Goal: Information Seeking & Learning: Learn about a topic

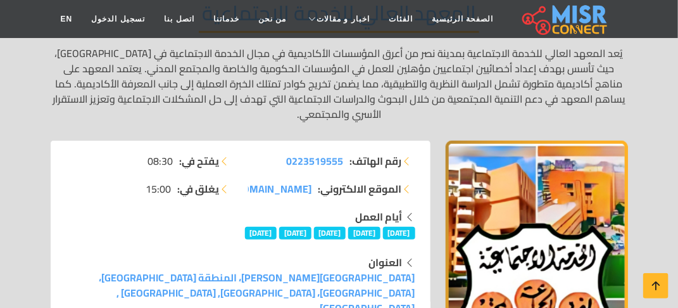
scroll to position [190, 0]
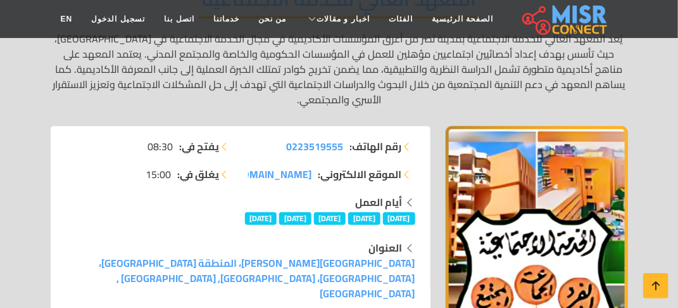
drag, startPoint x: 281, startPoint y: 134, endPoint x: 346, endPoint y: 134, distance: 64.5
click at [346, 139] on li "رقم الهاتف: 0223519555" at bounding box center [331, 146] width 167 height 15
click at [102, 166] on li "يغلق في: 15:00" at bounding box center [149, 173] width 167 height 15
drag, startPoint x: 130, startPoint y: 133, endPoint x: 182, endPoint y: 132, distance: 51.9
click at [182, 139] on li "يفتح في: 08:30" at bounding box center [149, 146] width 167 height 15
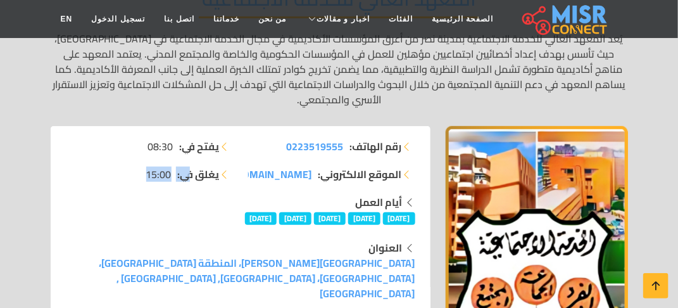
drag, startPoint x: 135, startPoint y: 160, endPoint x: 189, endPoint y: 161, distance: 53.8
click at [189, 166] on li "يغلق في: 15:00" at bounding box center [149, 173] width 167 height 15
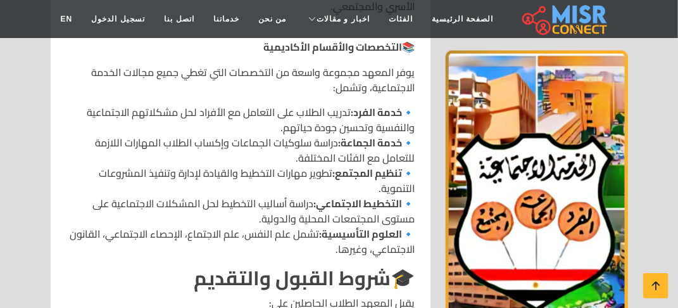
scroll to position [823, 0]
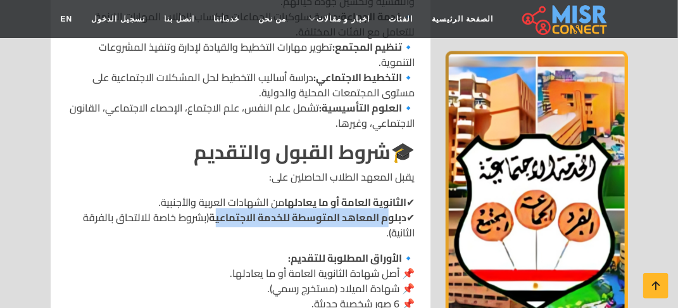
drag, startPoint x: 385, startPoint y: 171, endPoint x: 214, endPoint y: 170, distance: 171.5
click at [215, 208] on strong "دبلوم المعاهد المتوسطة للخدمة الاجتماعية" at bounding box center [307, 217] width 197 height 19
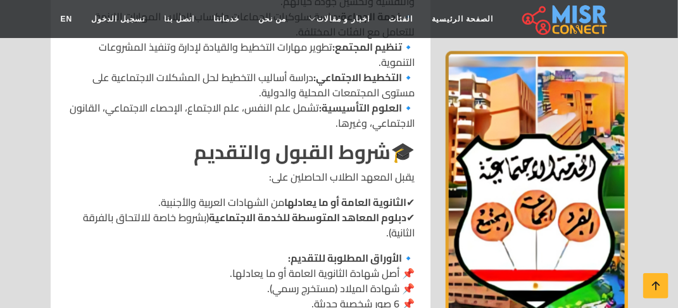
click at [185, 194] on p "✔ الثانوية العامة أو ما يعادلها من الشهادات العربية والأجنبية. ✔ دبلوم المعاهد …" at bounding box center [240, 217] width 349 height 46
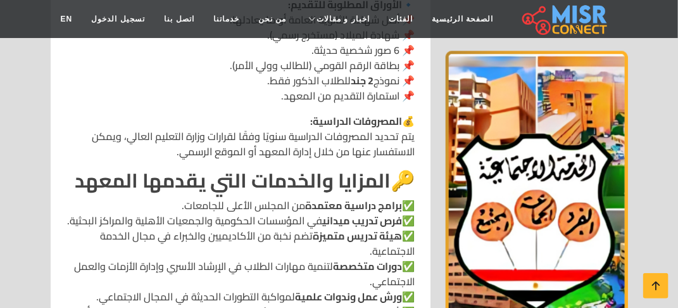
scroll to position [1139, 0]
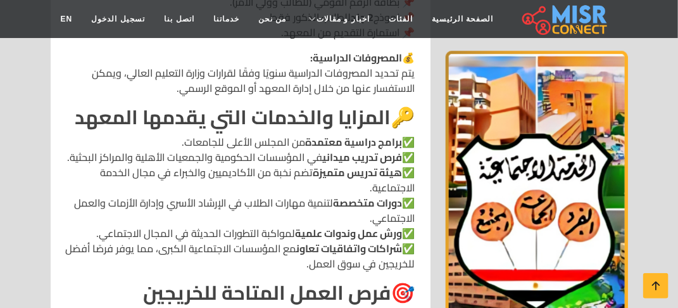
drag, startPoint x: 179, startPoint y: 98, endPoint x: 400, endPoint y: 98, distance: 220.9
click at [400, 134] on p "✅ برامج دراسية معتمدة من المجلس الأعلى للجامعات. ✅ فرص تدريب ميداني في المؤسسات…" at bounding box center [240, 202] width 349 height 137
drag, startPoint x: 401, startPoint y: 115, endPoint x: 59, endPoint y: 130, distance: 342.1
click at [59, 130] on div "🎓 المعهد العالي للخدمة الاجتماعية - مدينة نصر مؤسسة أكاديمية عريقة لإعداد كوادر…" at bounding box center [240, 105] width 365 height 1477
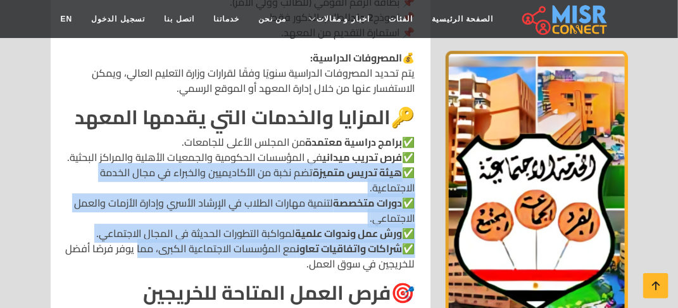
drag, startPoint x: 397, startPoint y: 146, endPoint x: 130, endPoint y: 213, distance: 276.1
click at [130, 213] on p "✅ برامج دراسية معتمدة من المجلس الأعلى للجامعات. ✅ فرص تدريب ميداني في المؤسسات…" at bounding box center [240, 202] width 349 height 137
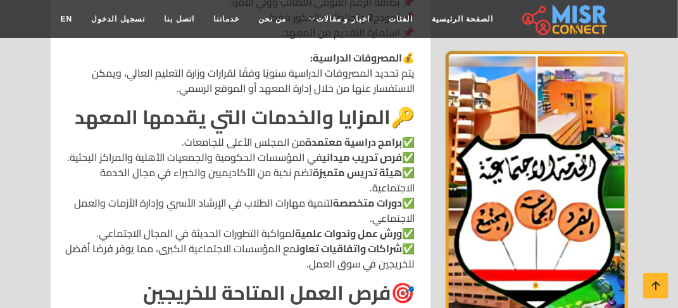
click at [119, 216] on p "✅ برامج دراسية معتمدة من المجلس الأعلى للجامعات. ✅ فرص تدريب ميداني في المؤسسات…" at bounding box center [240, 202] width 349 height 137
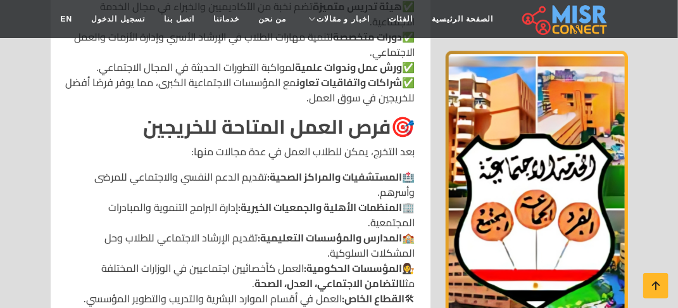
scroll to position [1329, 0]
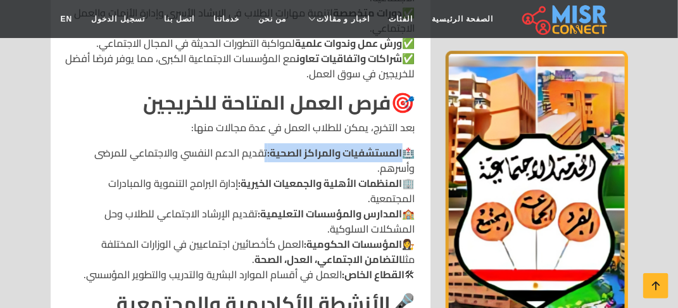
drag, startPoint x: 263, startPoint y: 123, endPoint x: 401, endPoint y: 123, distance: 138.6
click at [401, 145] on p "🏥 المستشفيات والمراكز الصحية: تقديم الدعم النفسي والاجتماعي للمرضى وأسرهم. 🏢 ال…" at bounding box center [240, 213] width 349 height 137
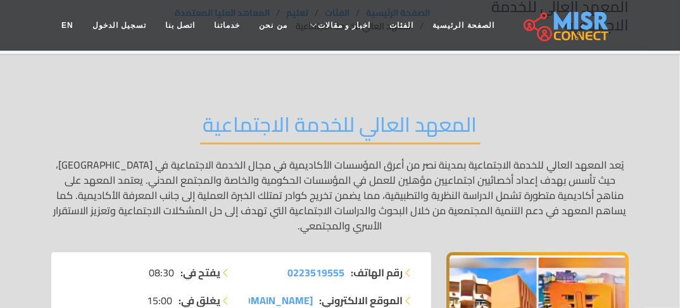
scroll to position [0, 0]
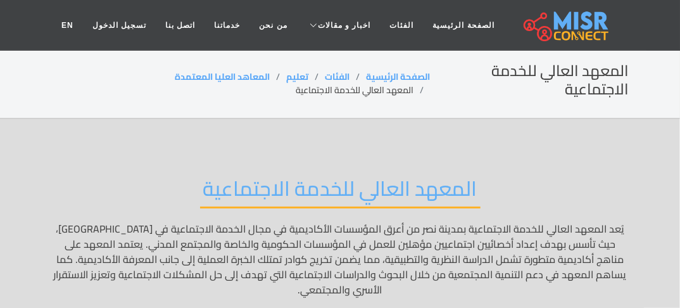
click at [593, 88] on h2 "المعهد العالي للخدمة الاجتماعية" at bounding box center [529, 80] width 199 height 37
click at [423, 21] on link "الصفحة الرئيسية" at bounding box center [463, 25] width 80 height 24
